Goal: Information Seeking & Learning: Check status

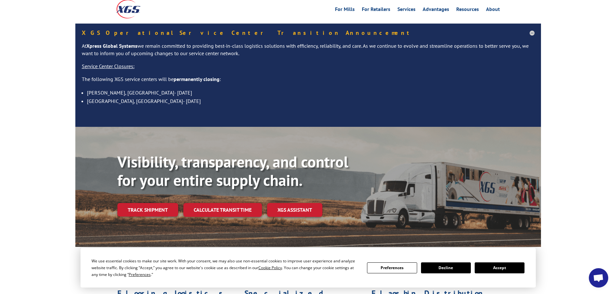
scroll to position [65, 0]
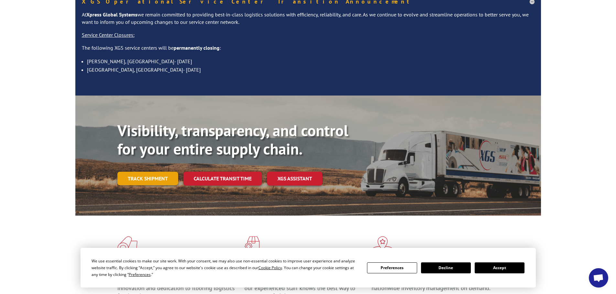
click at [136, 172] on link "Track shipment" at bounding box center [147, 179] width 61 height 14
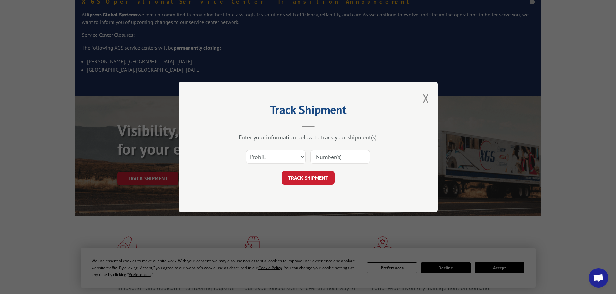
click at [290, 150] on div "Select category... Probill BOL PO" at bounding box center [275, 157] width 59 height 15
click at [277, 160] on select "Select category... Probill BOL PO" at bounding box center [275, 157] width 59 height 14
select select "po"
click at [246, 150] on select "Select category... Probill BOL PO" at bounding box center [275, 157] width 59 height 14
click at [327, 161] on input at bounding box center [339, 157] width 59 height 14
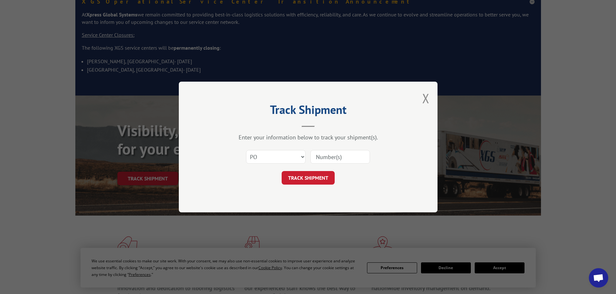
paste input "61540970"
type input "61540970"
click at [303, 171] on form "Select category... Probill BOL PO 61540970 TRACK SHIPMENT" at bounding box center [308, 165] width 194 height 38
click at [302, 173] on button "TRACK SHIPMENT" at bounding box center [308, 178] width 53 height 14
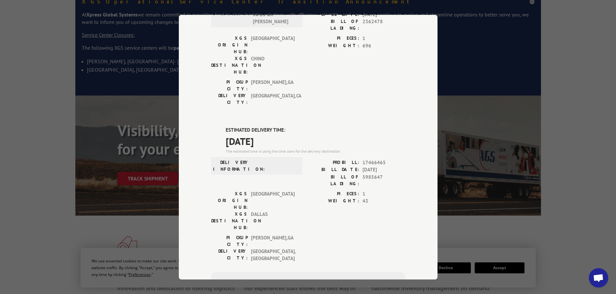
scroll to position [237, 0]
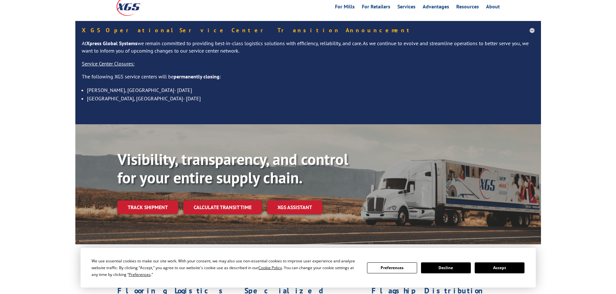
scroll to position [65, 0]
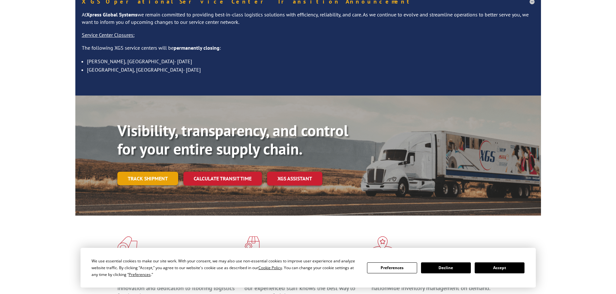
click at [165, 172] on link "Track shipment" at bounding box center [147, 179] width 61 height 14
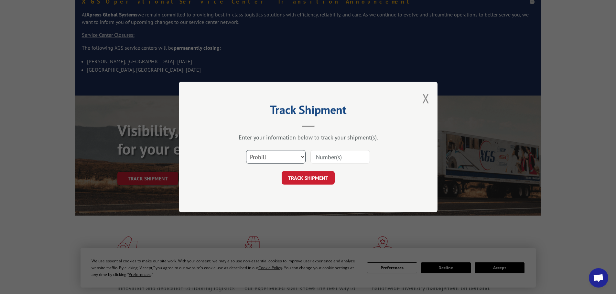
click at [284, 153] on select "Select category... Probill BOL PO" at bounding box center [275, 157] width 59 height 14
select select "po"
click at [246, 150] on select "Select category... Probill BOL PO" at bounding box center [275, 157] width 59 height 14
click at [324, 161] on input at bounding box center [339, 157] width 59 height 14
paste input "61541126"
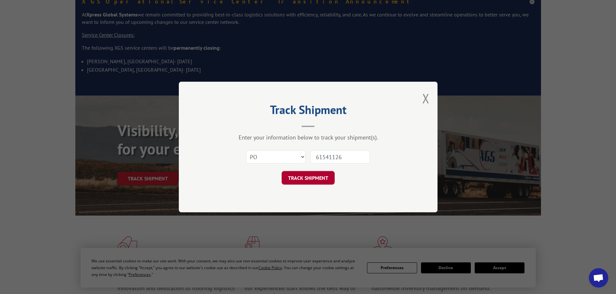
type input "61541126"
click at [313, 184] on button "TRACK SHIPMENT" at bounding box center [308, 178] width 53 height 14
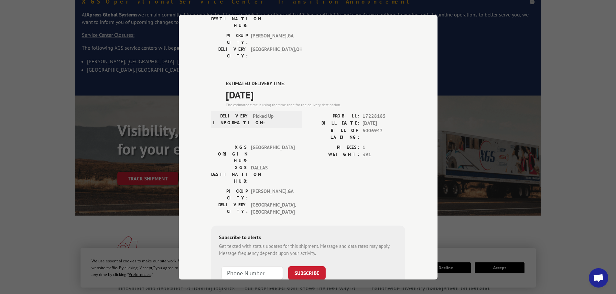
scroll to position [132, 0]
